Goal: Answer question/provide support

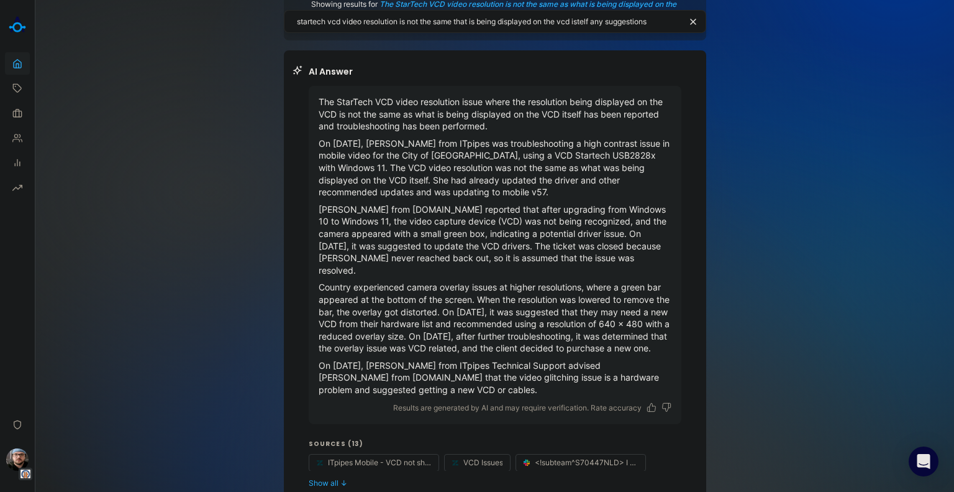
scroll to position [62, 0]
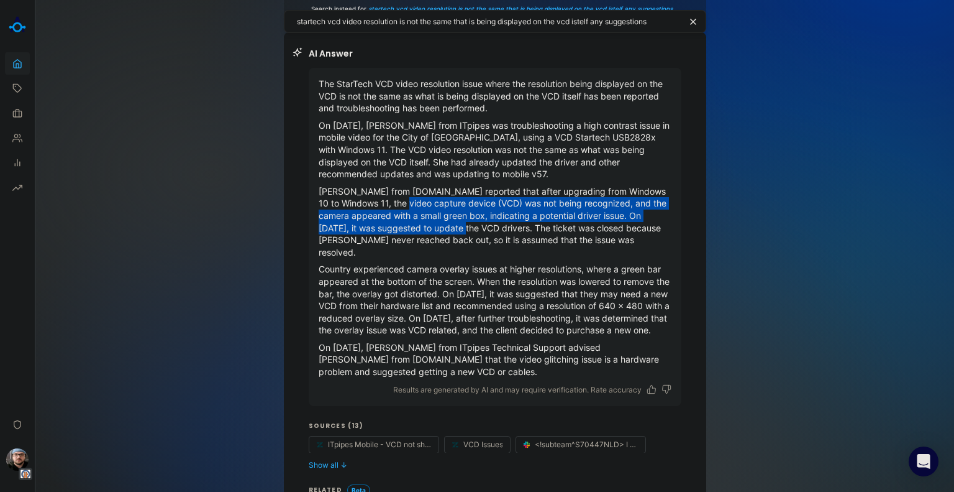
drag, startPoint x: 395, startPoint y: 203, endPoint x: 475, endPoint y: 233, distance: 85.5
click at [475, 233] on p "[PERSON_NAME] from [DOMAIN_NAME] reported that after upgrading from Windows 10 …" at bounding box center [495, 221] width 353 height 73
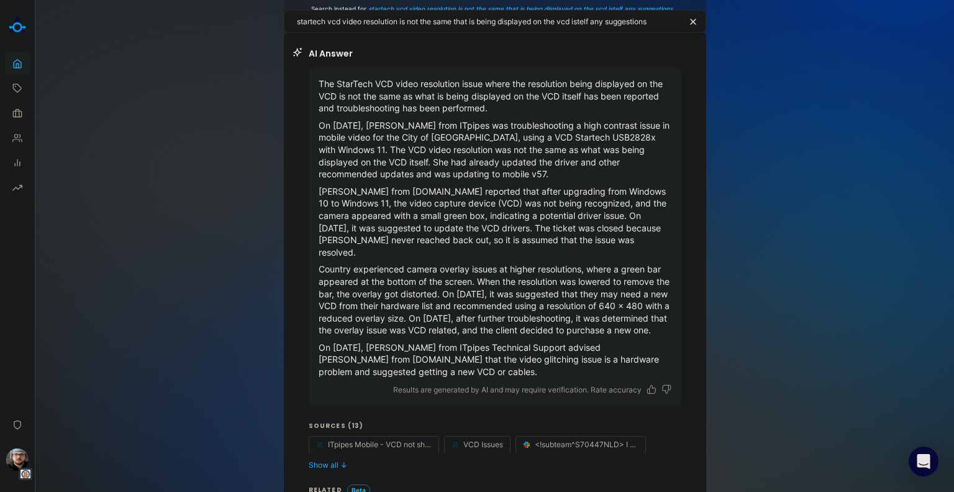
click at [455, 256] on p "[PERSON_NAME] from [DOMAIN_NAME] reported that after upgrading from Windows 10 …" at bounding box center [495, 221] width 353 height 73
drag, startPoint x: 457, startPoint y: 160, endPoint x: 548, endPoint y: 178, distance: 92.5
click at [548, 178] on p "On [DATE], [PERSON_NAME] from ITpipes was troubleshooting a high contrast issue…" at bounding box center [495, 149] width 353 height 61
click at [717, 132] on div "startech vcd video resolution is not the same that is being displayed on the vc…" at bounding box center [494, 318] width 919 height 761
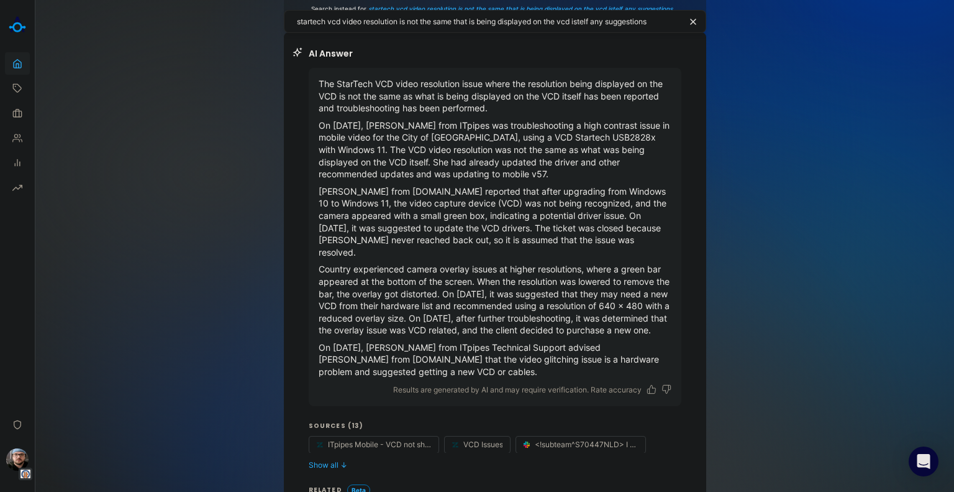
click at [621, 94] on p "The StarTech VCD video resolution issue where the resolution being displayed on…" at bounding box center [495, 96] width 353 height 37
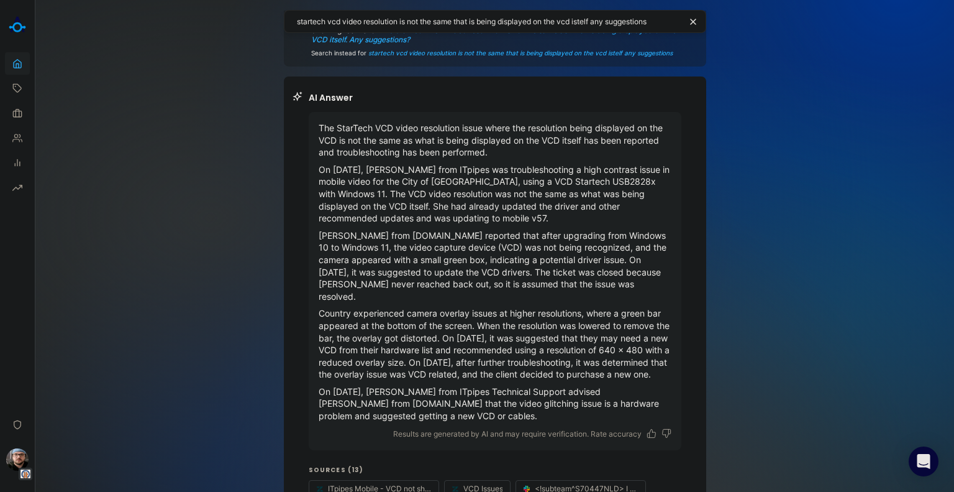
scroll to position [0, 0]
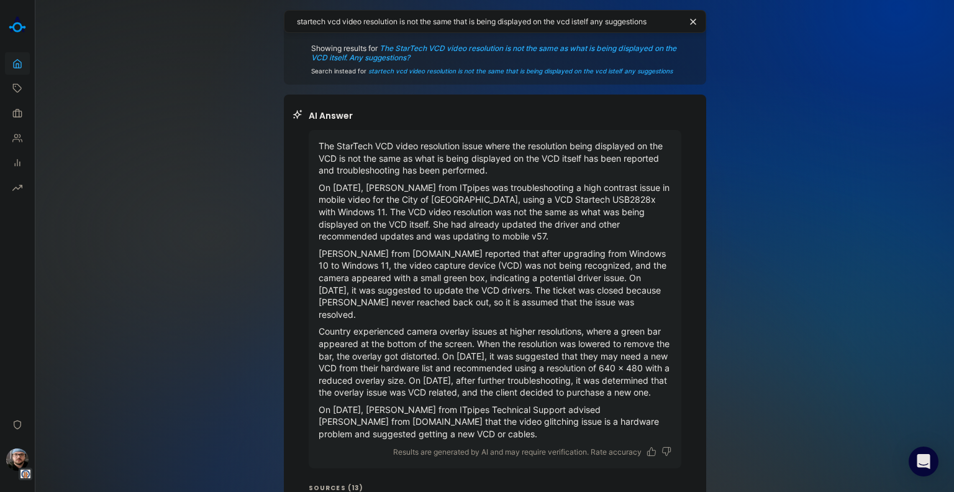
click at [587, 27] on div "startech vcd video resolution is not the same that is being displayed on the vc…" at bounding box center [495, 21] width 423 height 23
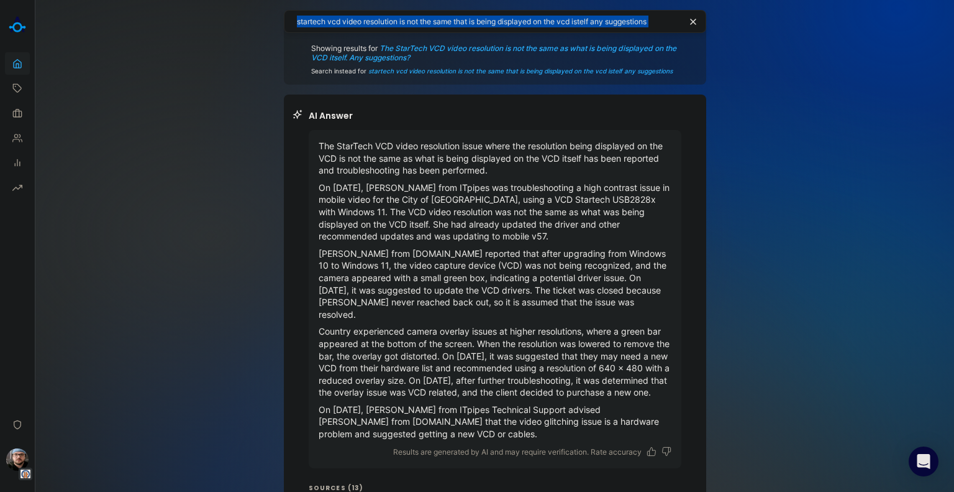
click at [587, 27] on div "startech vcd video resolution is not the same that is being displayed on the vc…" at bounding box center [495, 21] width 423 height 23
click at [590, 24] on textarea "startech vcd video resolution is not the same that is being displayed on the vc…" at bounding box center [489, 22] width 384 height 12
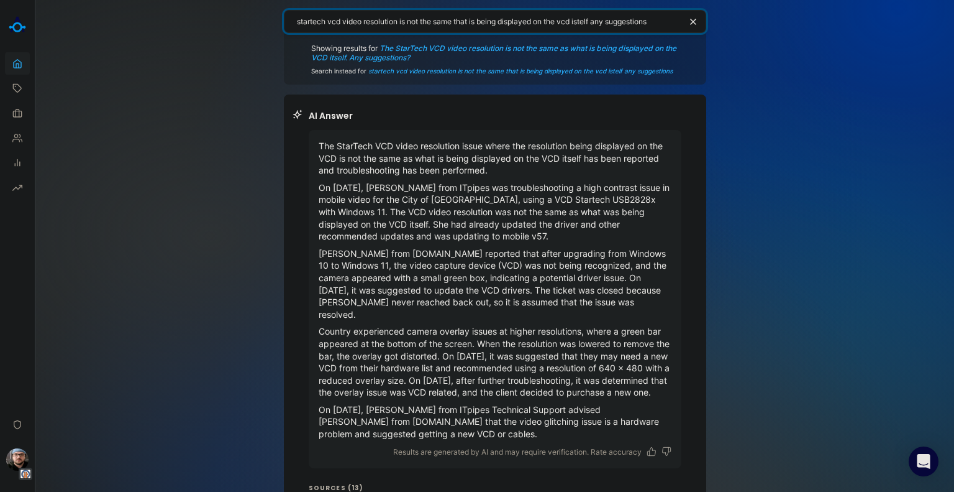
click at [590, 24] on textarea "startech vcd video resolution is not the same that is being displayed on the vc…" at bounding box center [489, 22] width 384 height 12
type textarea "how to use vlc to open a vcd"
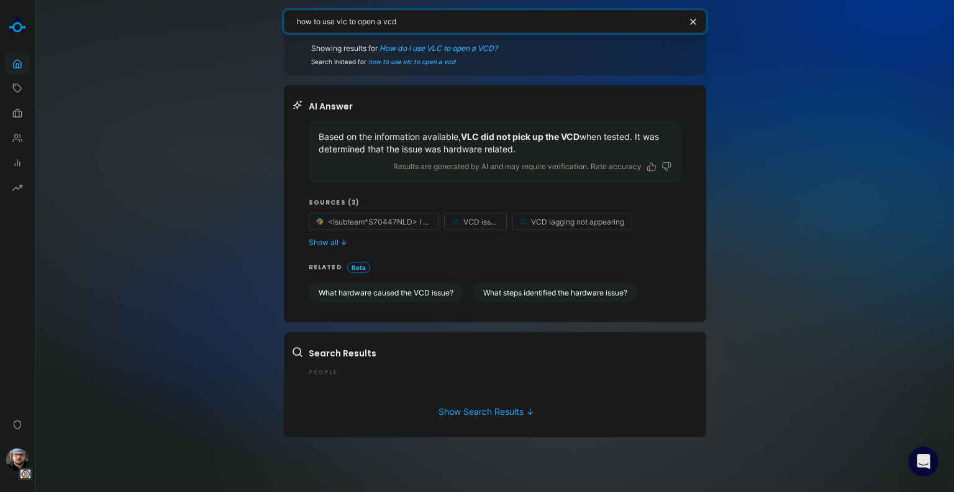
click at [462, 27] on textarea "how to use vlc to open a vcd" at bounding box center [489, 22] width 384 height 12
drag, startPoint x: 341, startPoint y: 20, endPoint x: 296, endPoint y: 17, distance: 44.8
click at [296, 17] on div "how to use vlc to open a vcd" at bounding box center [495, 21] width 423 height 23
type textarea "w"
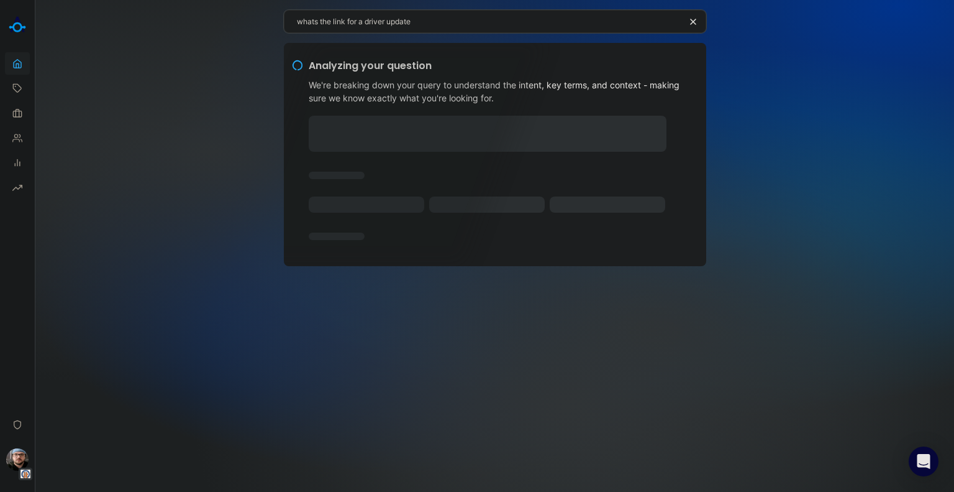
click at [694, 14] on div "whats the link for a driver update" at bounding box center [495, 21] width 423 height 23
click at [693, 21] on icon "button" at bounding box center [693, 22] width 10 height 10
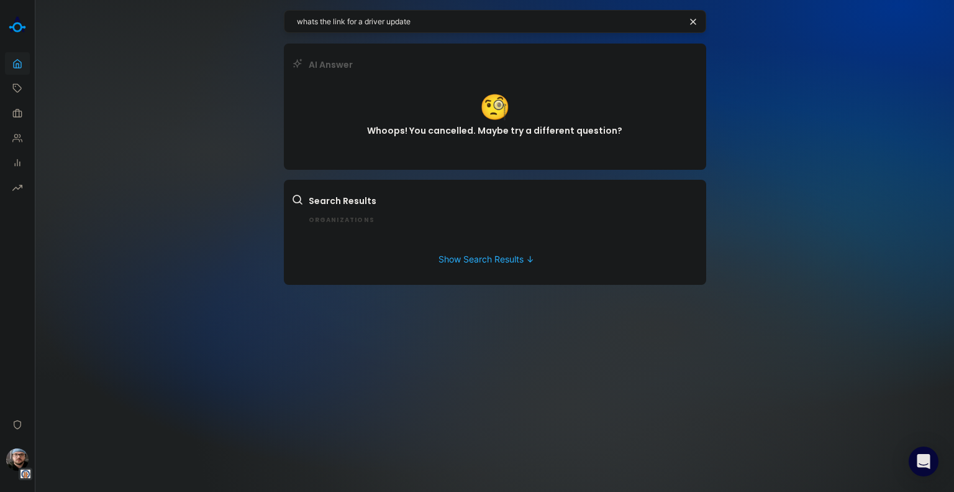
click at [542, 17] on textarea "whats the link for a driver update" at bounding box center [489, 22] width 384 height 12
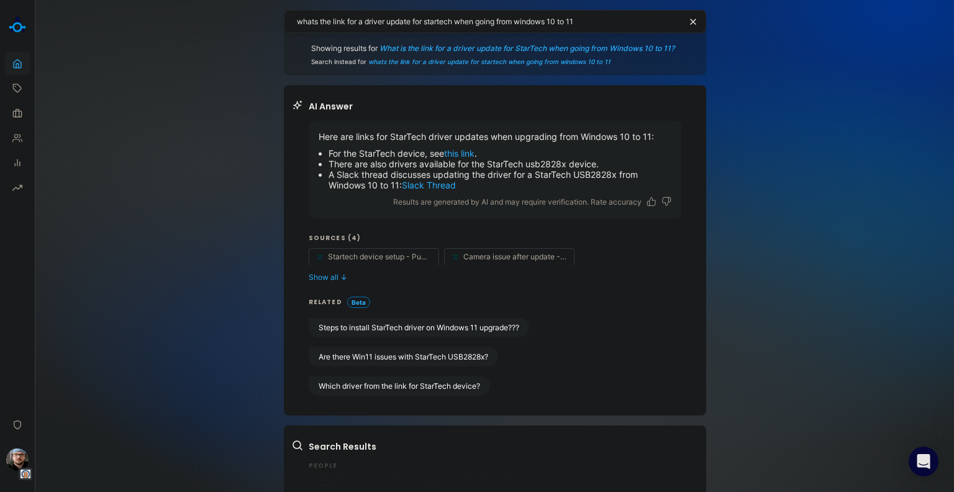
click at [454, 151] on link "this link" at bounding box center [459, 153] width 30 height 11
drag, startPoint x: 600, startPoint y: 161, endPoint x: 582, endPoint y: 161, distance: 18.6
click at [582, 161] on li "There are also drivers available for the StarTech usb2828x device." at bounding box center [500, 163] width 343 height 11
click at [581, 161] on li "There are also drivers available for the StarTech usb2828x device." at bounding box center [500, 163] width 343 height 11
drag, startPoint x: 486, startPoint y: 163, endPoint x: 592, endPoint y: 164, distance: 106.3
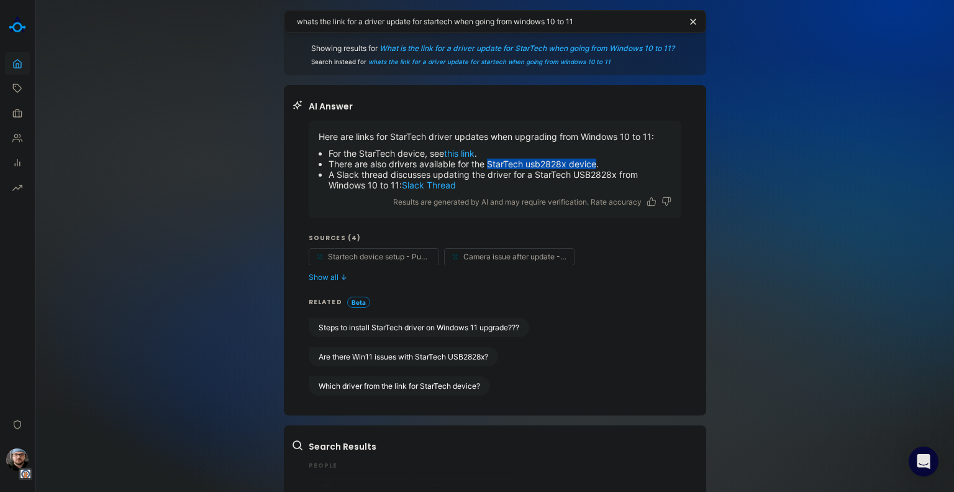
click at [592, 164] on li "There are also drivers available for the StarTech usb2828x device." at bounding box center [500, 163] width 343 height 11
copy li "StarTech usb2828x device"
drag, startPoint x: 450, startPoint y: 22, endPoint x: 423, endPoint y: 22, distance: 26.7
click at [423, 22] on textarea "whats the link for a driver update for startech when going from windows 10 to 11" at bounding box center [489, 22] width 384 height 12
paste textarea "StarTech usb2828x device"
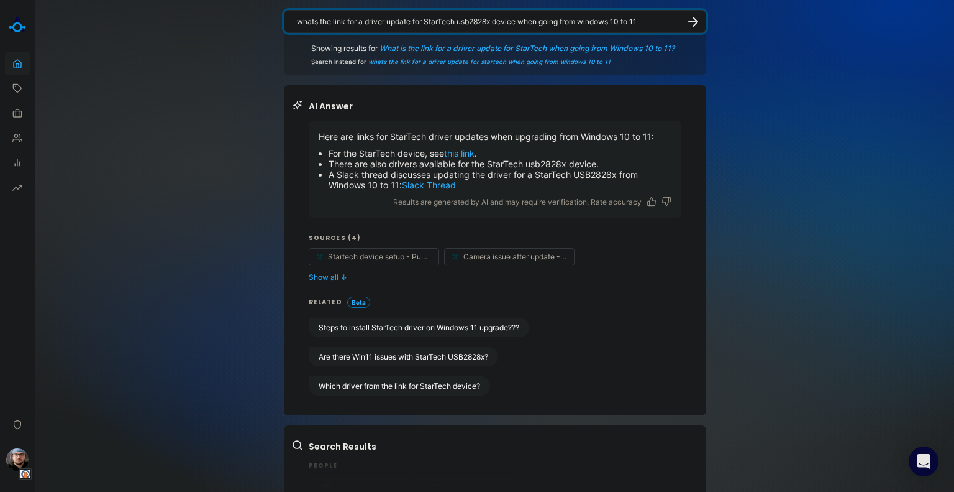
type textarea "whats the link for a driver update for StarTech usb2828x device when going from…"
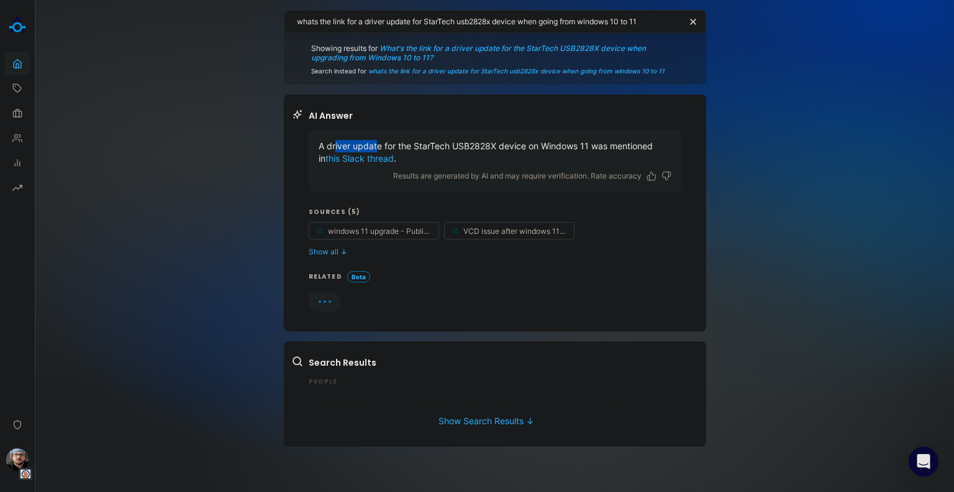
drag, startPoint x: 334, startPoint y: 146, endPoint x: 376, endPoint y: 145, distance: 42.3
click at [376, 145] on p "A driver update for the StarTech USB2828X device on Windows 11 was mentioned in…" at bounding box center [495, 152] width 353 height 24
click at [362, 155] on link "this Slack thread" at bounding box center [360, 158] width 68 height 11
